Goal: Information Seeking & Learning: Learn about a topic

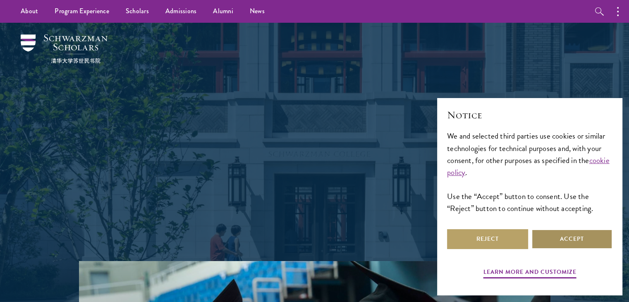
click at [568, 239] on button "Accept" at bounding box center [572, 239] width 81 height 20
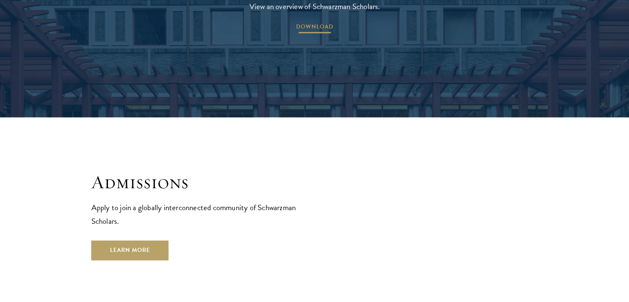
scroll to position [1324, 0]
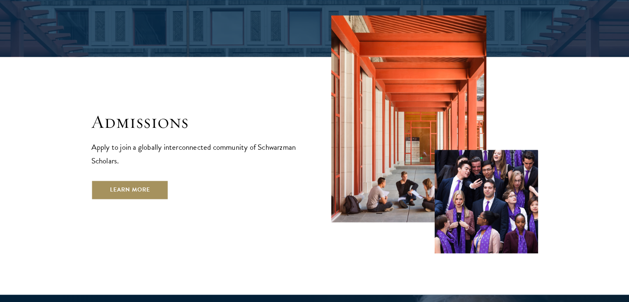
click at [131, 180] on link "Learn More" at bounding box center [129, 190] width 77 height 20
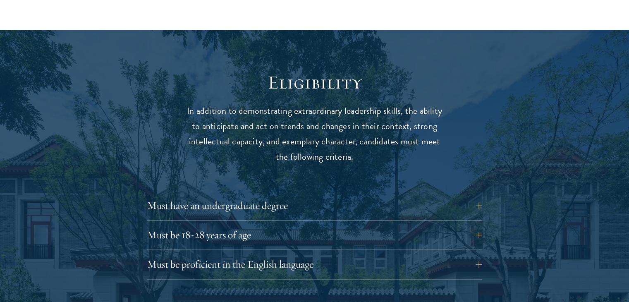
scroll to position [1076, 0]
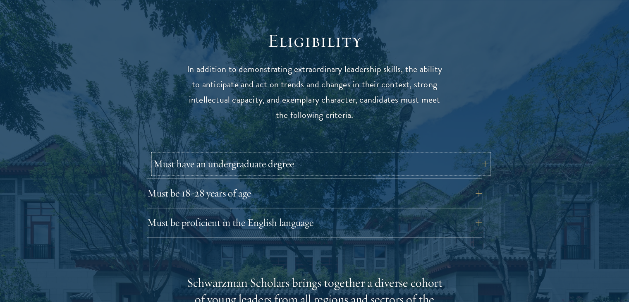
click at [480, 154] on button "Must have an undergraduate degree" at bounding box center [321, 164] width 335 height 20
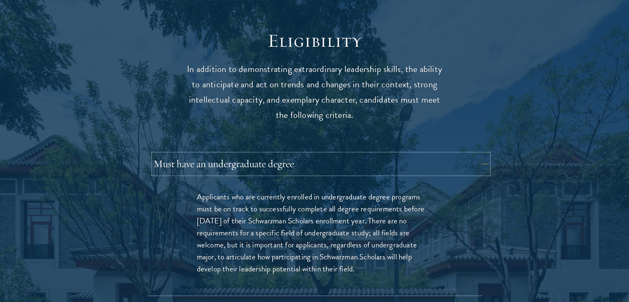
click at [474, 154] on button "Must have an undergraduate degree" at bounding box center [321, 164] width 335 height 20
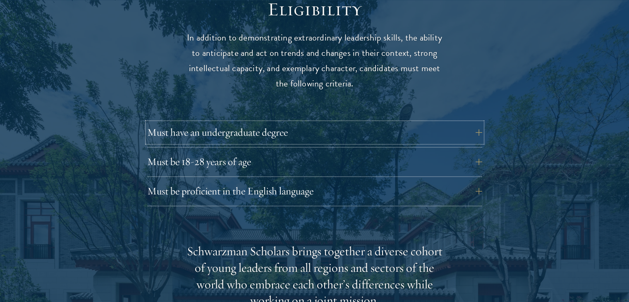
scroll to position [1159, 0]
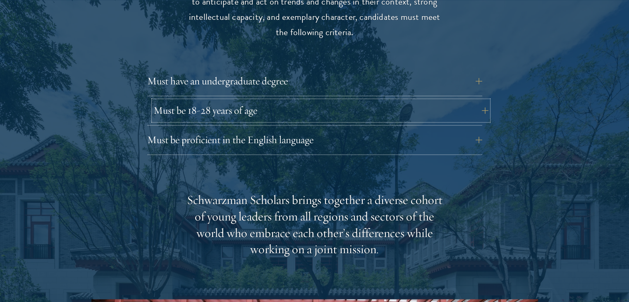
click at [276, 101] on button "Must be 18-28 years of age" at bounding box center [321, 111] width 335 height 20
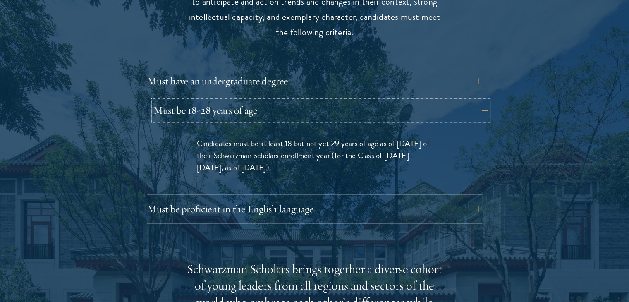
click at [276, 101] on button "Must be 18-28 years of age" at bounding box center [321, 111] width 335 height 20
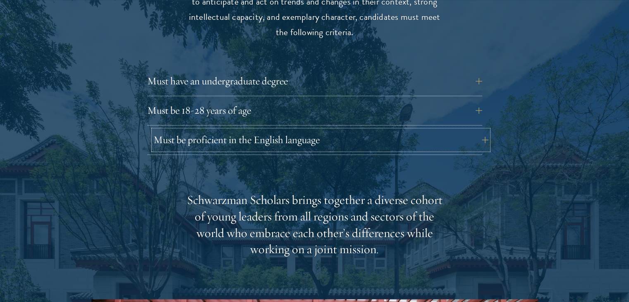
click at [350, 130] on button "Must be proficient in the English language" at bounding box center [321, 140] width 335 height 20
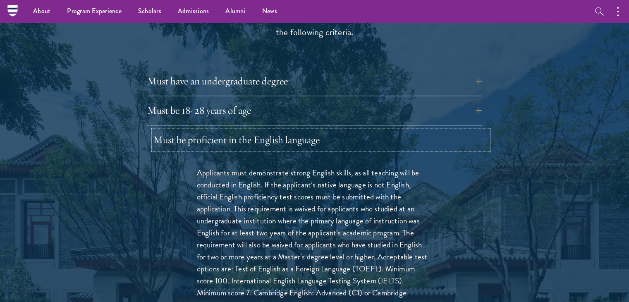
click at [409, 130] on button "Must be proficient in the English language" at bounding box center [321, 140] width 335 height 20
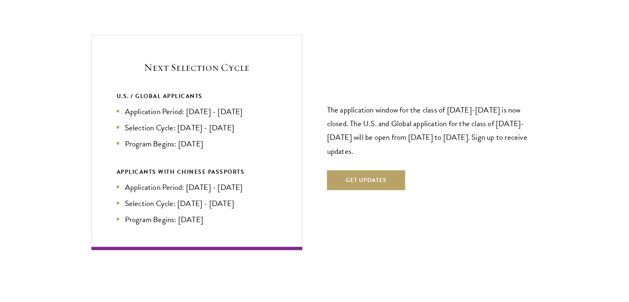
scroll to position [1780, 0]
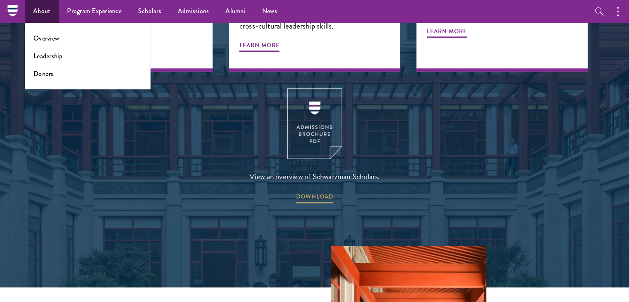
scroll to position [1076, 0]
